Goal: Task Accomplishment & Management: Manage account settings

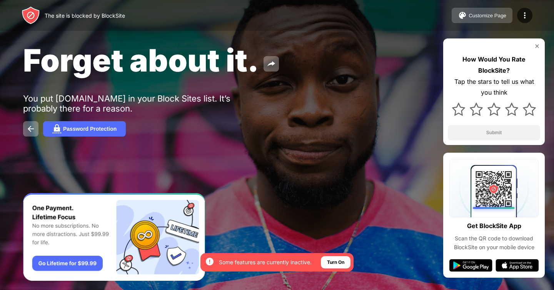
click at [458, 15] on img at bounding box center [462, 15] width 9 height 9
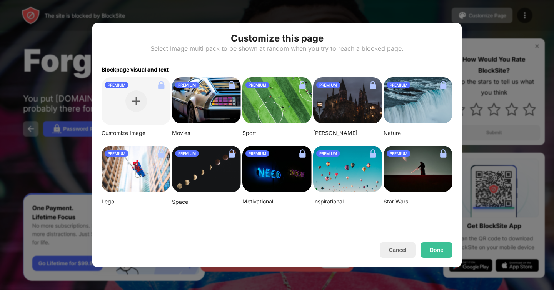
click at [391, 241] on div "Cancel Done" at bounding box center [276, 250] width 369 height 34
click at [399, 251] on button "Cancel" at bounding box center [398, 249] width 36 height 15
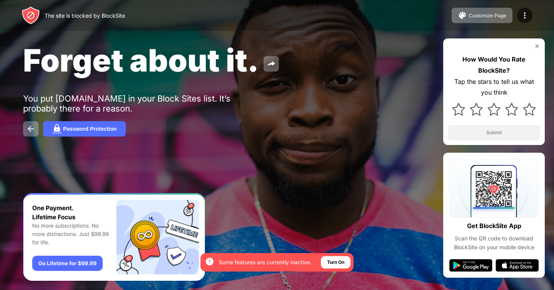
click at [89, 58] on span "Forget about it." at bounding box center [141, 60] width 236 height 37
click at [271, 68] on img at bounding box center [270, 63] width 9 height 9
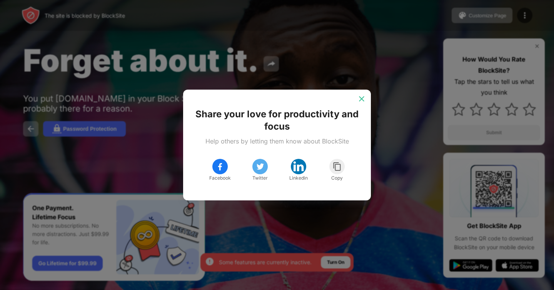
click at [360, 97] on img at bounding box center [362, 99] width 8 height 8
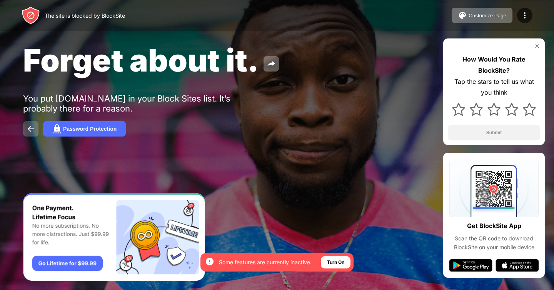
click at [30, 129] on img at bounding box center [30, 128] width 9 height 9
click at [353, 112] on div "Forget about it. You put [DOMAIN_NAME] in your Block Sites list. It’s probably …" at bounding box center [277, 89] width 554 height 178
click at [526, 20] on div at bounding box center [524, 15] width 15 height 15
